Goal: Task Accomplishment & Management: Manage account settings

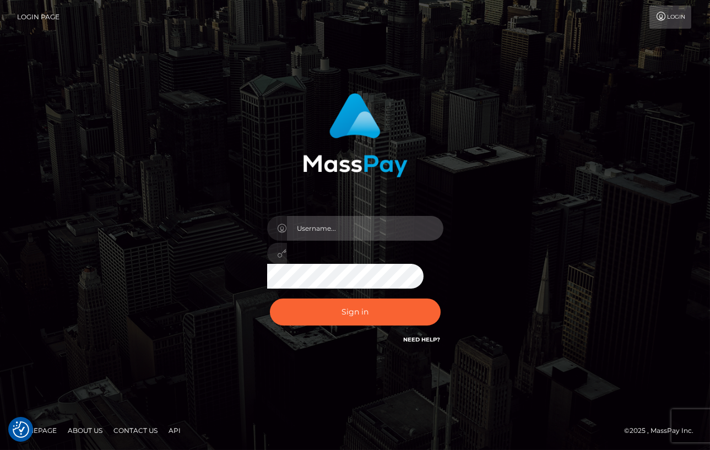
type input "Lorelee"
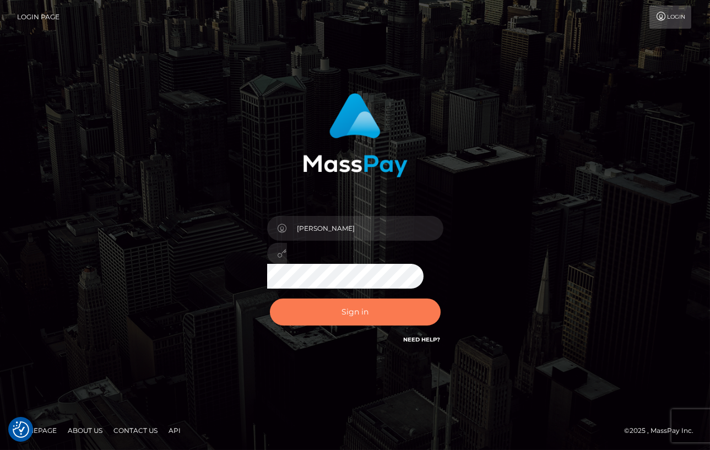
click at [369, 315] on button "Sign in" at bounding box center [355, 311] width 171 height 27
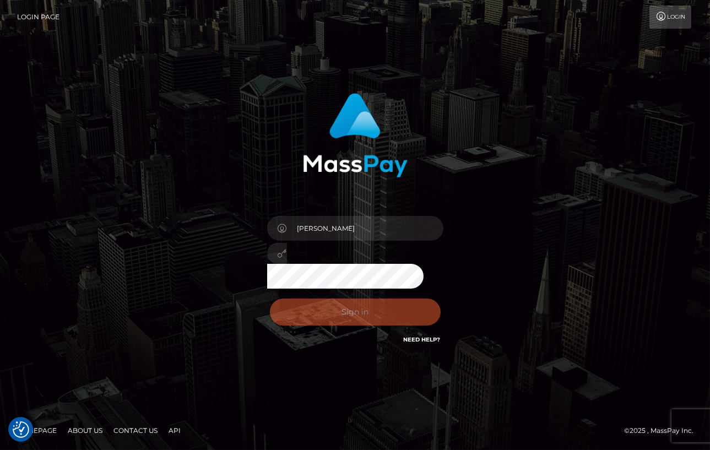
click at [356, 319] on div "Sign in Need Help?" at bounding box center [355, 316] width 193 height 49
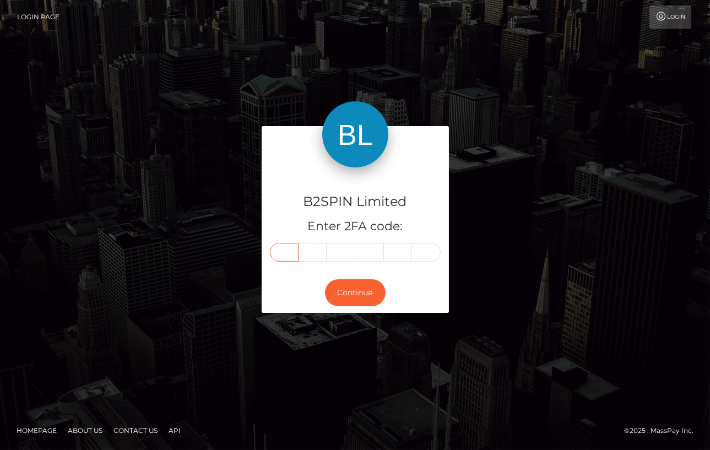
drag, startPoint x: 285, startPoint y: 254, endPoint x: 272, endPoint y: 257, distance: 12.9
click at [285, 254] on input "text" at bounding box center [284, 252] width 29 height 19
type input "0"
type input "7"
type input "0"
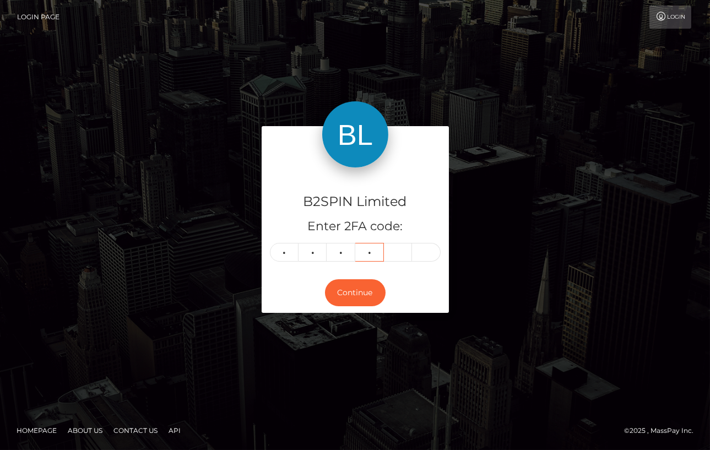
type input "0"
type input "9"
type input "1"
click at [357, 294] on button "Continue" at bounding box center [355, 292] width 61 height 27
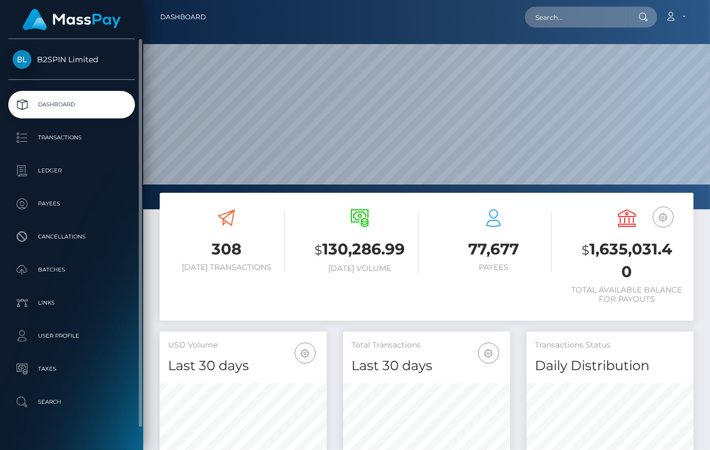
scroll to position [195, 167]
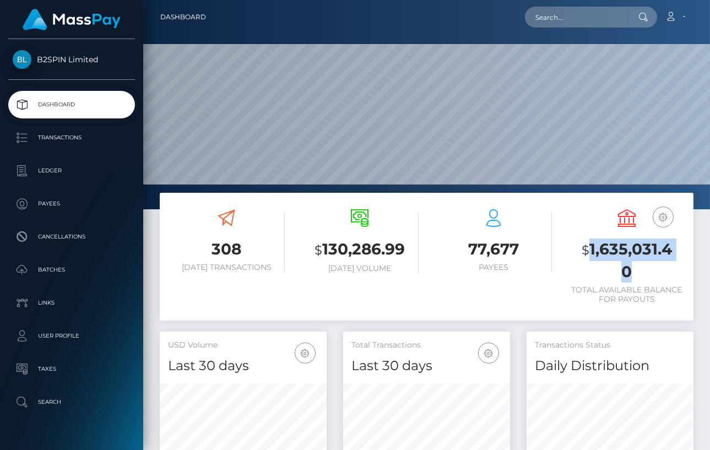
drag, startPoint x: 586, startPoint y: 247, endPoint x: 529, endPoint y: 238, distance: 57.5
click at [675, 247] on h3 "$ 1,635,031.40" at bounding box center [626, 260] width 117 height 44
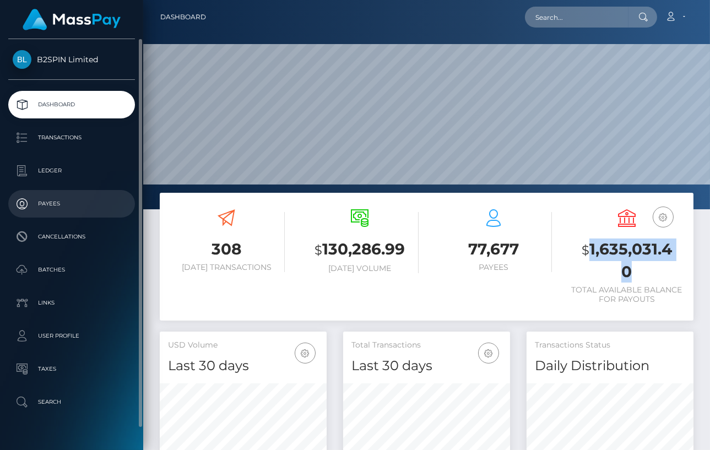
copy h3 "1,635,031.40"
